Goal: Submit feedback/report problem: Submit feedback/report problem

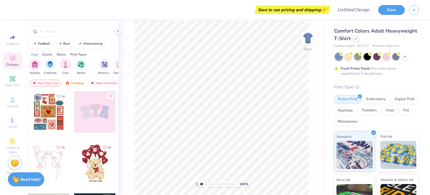
click at [26, 181] on strong "Need help?" at bounding box center [30, 179] width 20 height 5
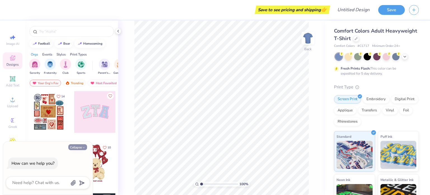
click at [76, 148] on button "Collapse" at bounding box center [77, 147] width 19 height 6
type textarea "x"
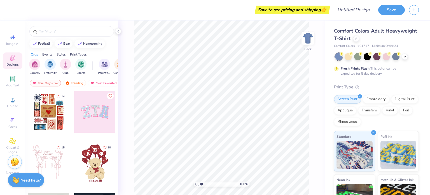
click at [15, 161] on img at bounding box center [15, 161] width 8 height 8
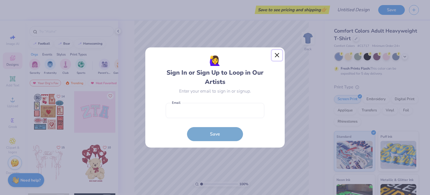
click at [278, 57] on button "Close" at bounding box center [277, 55] width 11 height 11
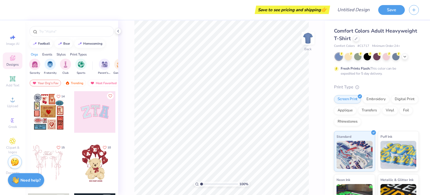
click at [11, 164] on img at bounding box center [15, 161] width 8 height 8
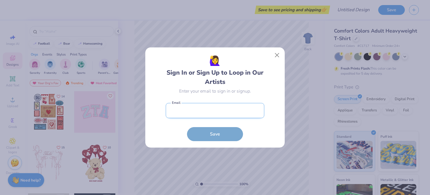
click at [198, 109] on input "email" at bounding box center [215, 110] width 99 height 15
type input "kishore@freshprints.com"
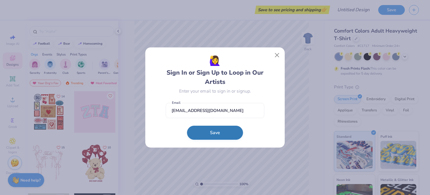
click at [224, 134] on button "Save" at bounding box center [215, 133] width 56 height 14
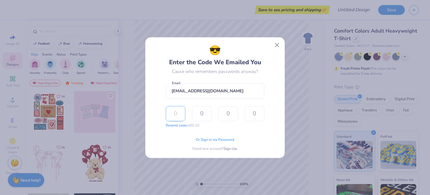
click at [176, 114] on input "text" at bounding box center [176, 113] width 20 height 15
type input "7"
type input "2"
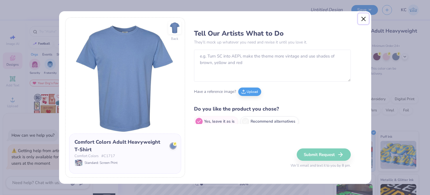
click at [364, 20] on button "Close" at bounding box center [363, 18] width 11 height 11
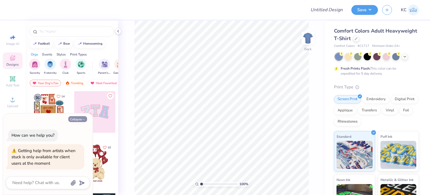
click at [80, 118] on button "Collapse" at bounding box center [77, 119] width 19 height 6
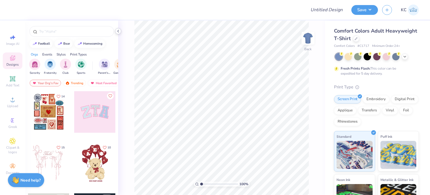
click at [117, 30] on icon at bounding box center [118, 31] width 4 height 4
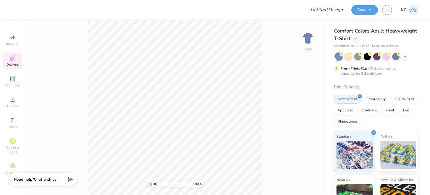
click at [57, 177] on span "Chat with us." at bounding box center [46, 179] width 24 height 5
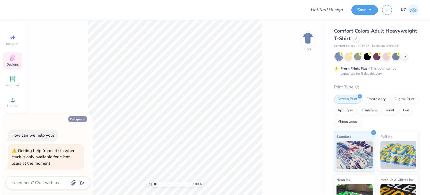
click at [82, 120] on button "Collapse" at bounding box center [77, 119] width 19 height 6
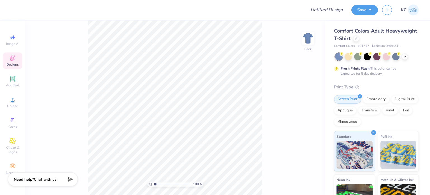
click at [41, 178] on span "Chat with us." at bounding box center [46, 179] width 24 height 5
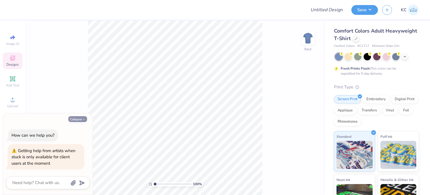
click at [78, 119] on button "Collapse" at bounding box center [77, 119] width 19 height 6
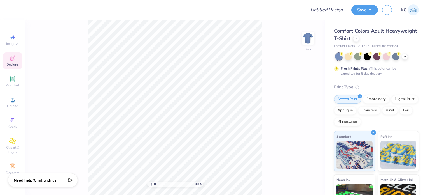
type textarea "x"
click at [11, 81] on icon at bounding box center [12, 78] width 7 height 7
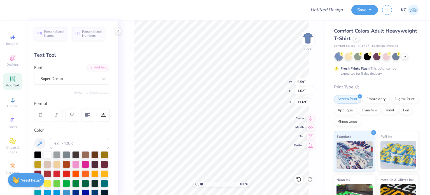
type textarea "skjfgsdj"
click at [263, 18] on div at bounding box center [158, 10] width 287 height 20
type input "9.29"
type input "2.02"
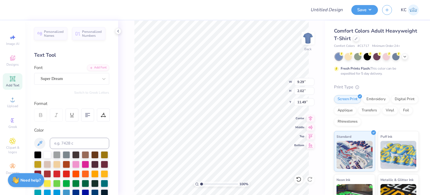
type input "11.49"
